Goal: Obtain resource: Obtain resource

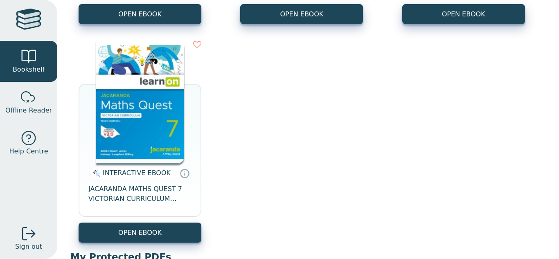
scroll to position [510, 0]
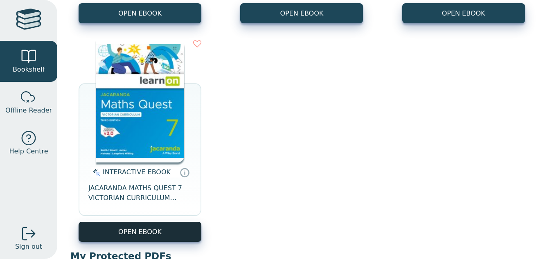
click at [137, 233] on button "OPEN EBOOK" at bounding box center [140, 232] width 123 height 20
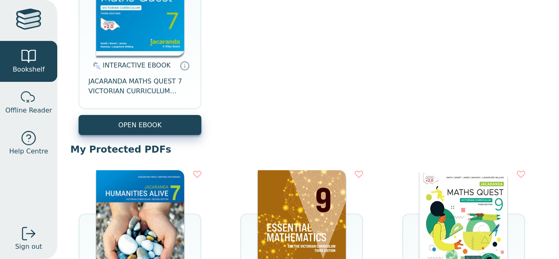
scroll to position [617, 0]
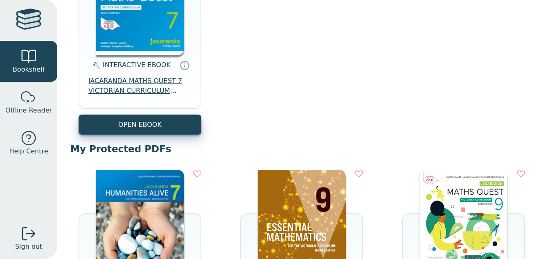
click at [136, 84] on span "JACARANDA MATHS QUEST 7 VICTORIAN CURRICULUM LEARNON EBOOK 3E" at bounding box center [139, 86] width 103 height 20
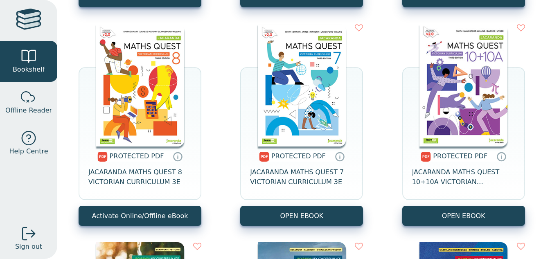
scroll to position [2514, 0]
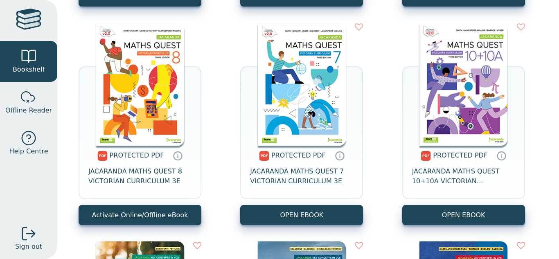
click at [298, 176] on span "JACARANDA MATHS QUEST 7 VICTORIAN CURRICULUM 3E" at bounding box center [301, 177] width 103 height 20
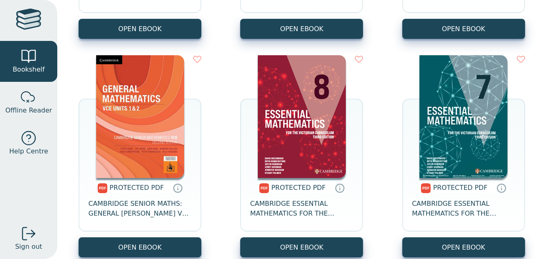
scroll to position [4041, 0]
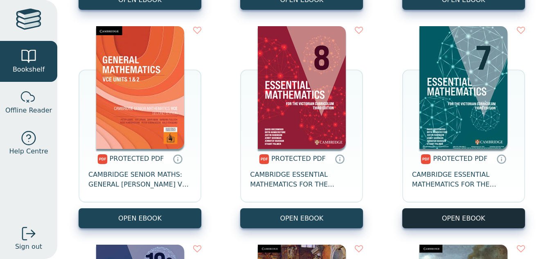
click at [431, 214] on link "OPEN EBOOK" at bounding box center [464, 218] width 123 height 20
